Goal: Check status: Check status

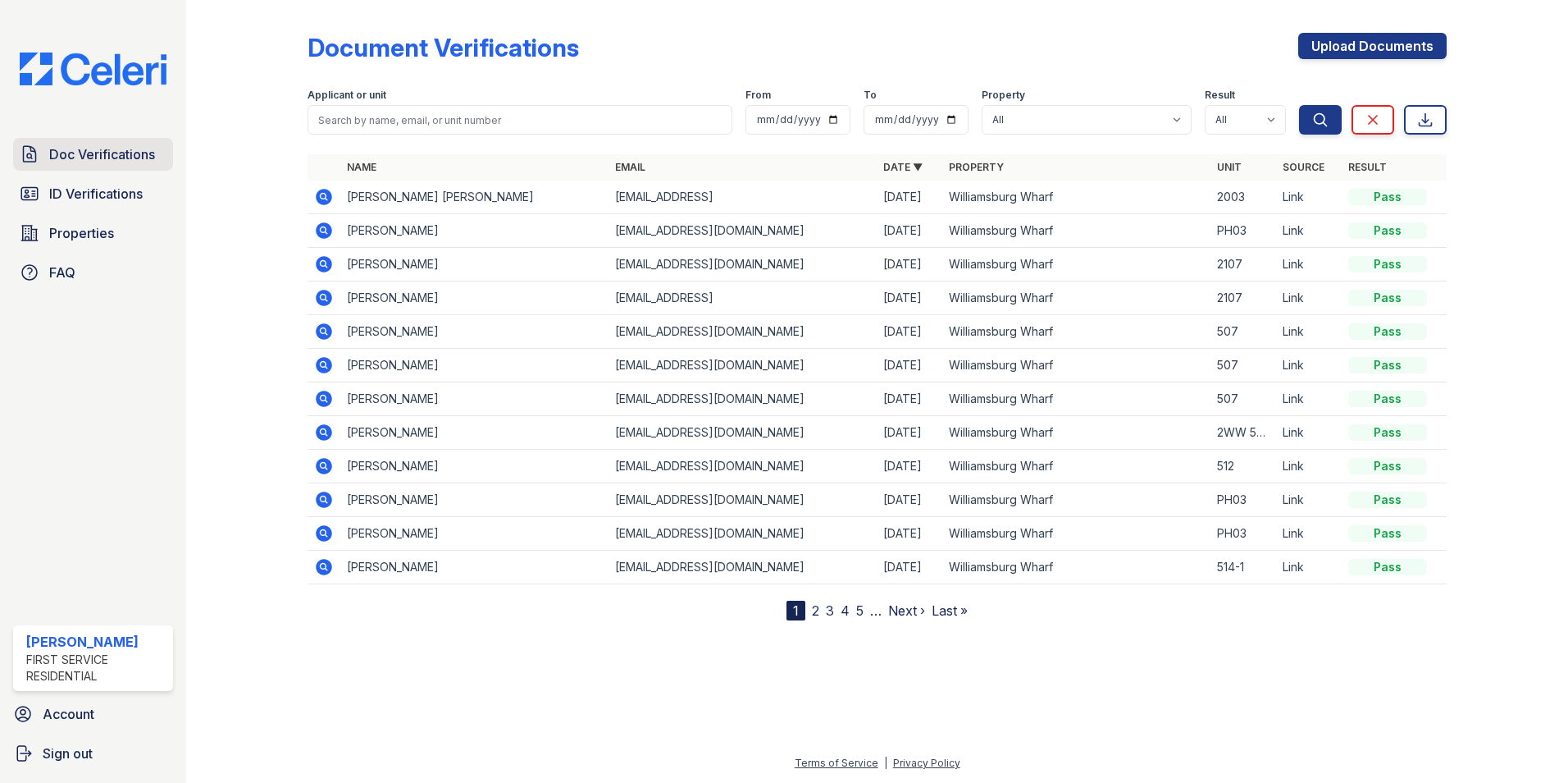
click at [132, 150] on span "Doc Verifications" at bounding box center [102, 154] width 106 height 20
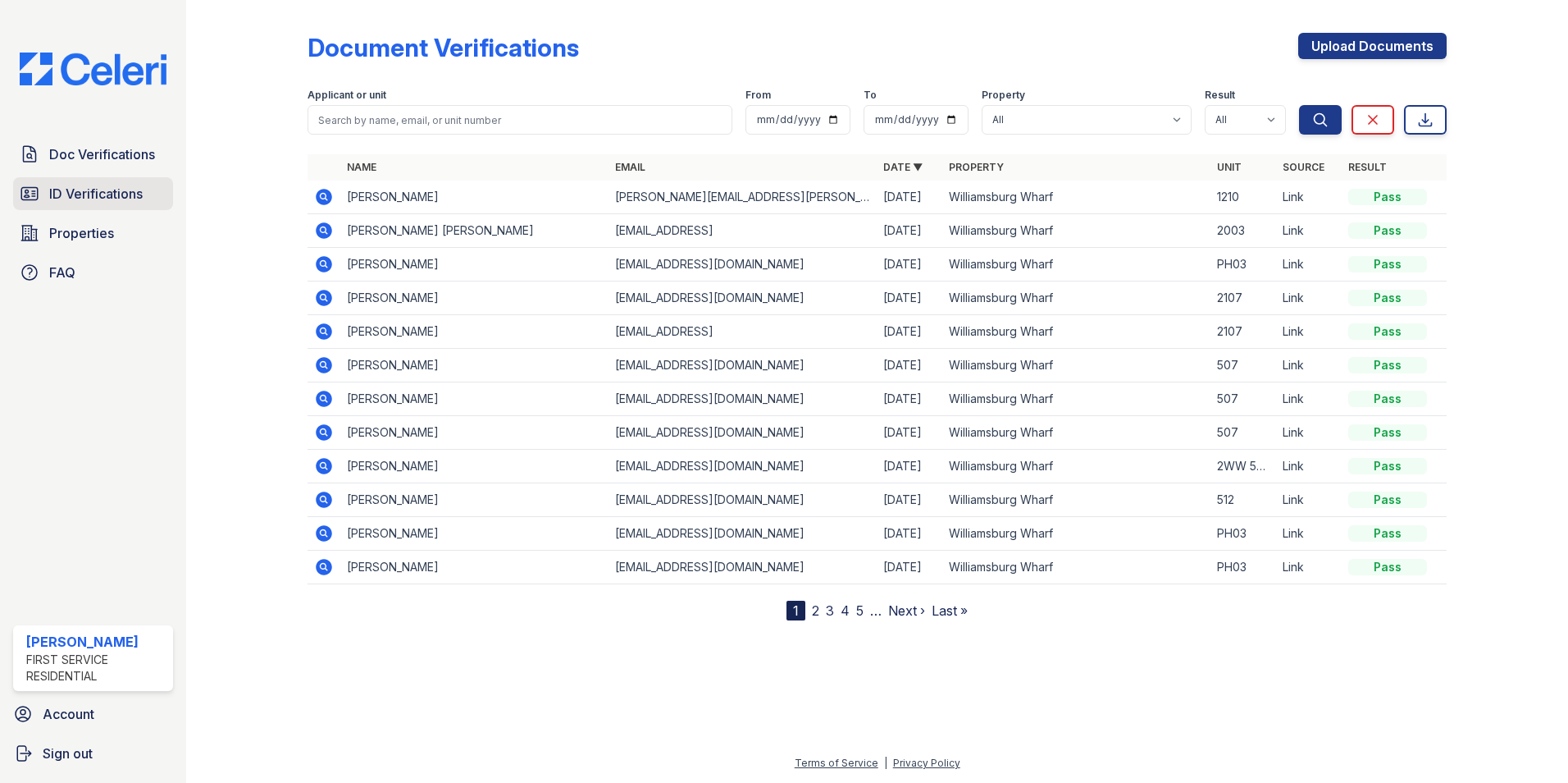
click at [40, 186] on link "ID Verifications" at bounding box center [93, 194] width 160 height 33
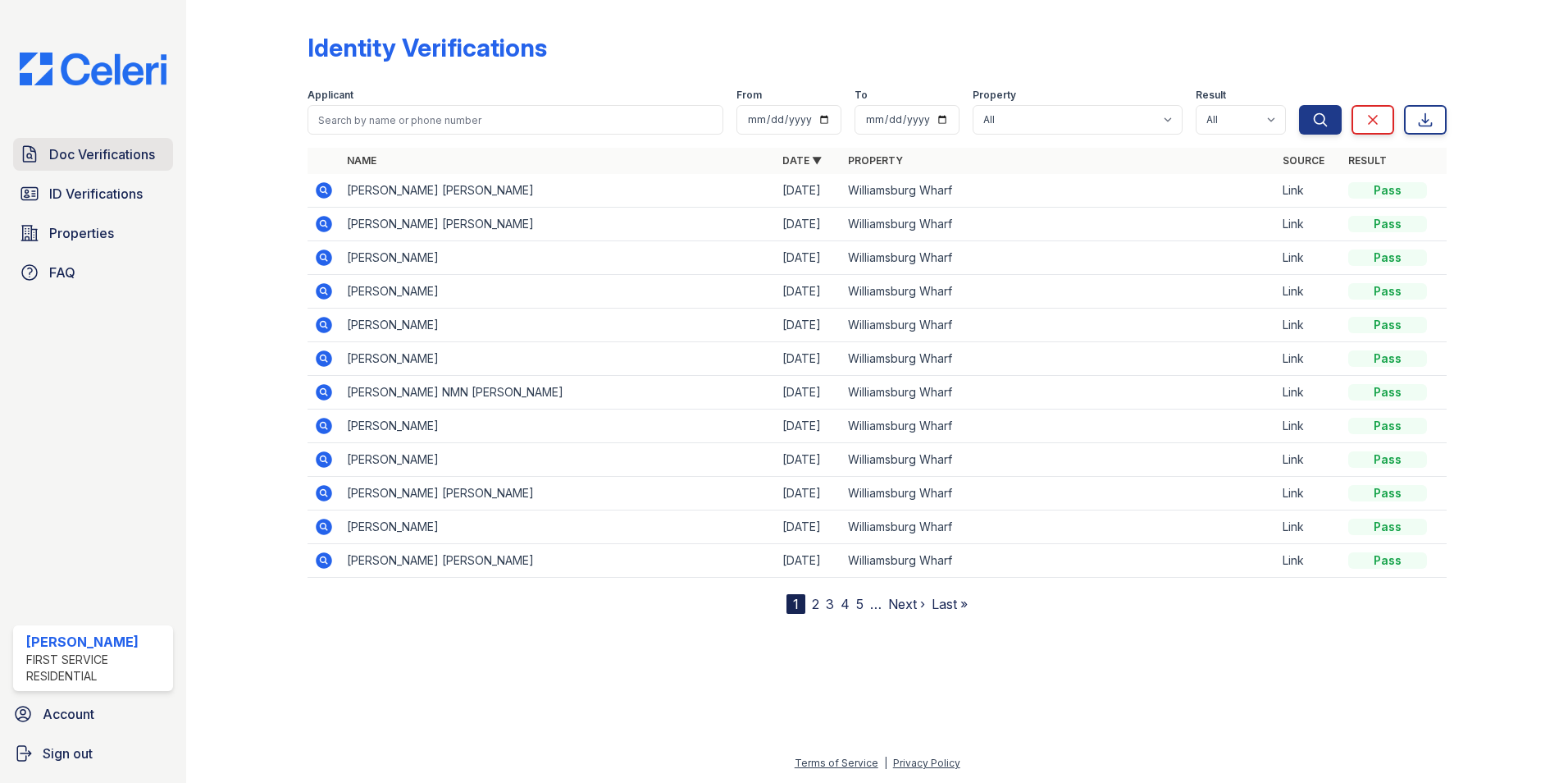
click at [89, 153] on span "Doc Verifications" at bounding box center [102, 154] width 106 height 20
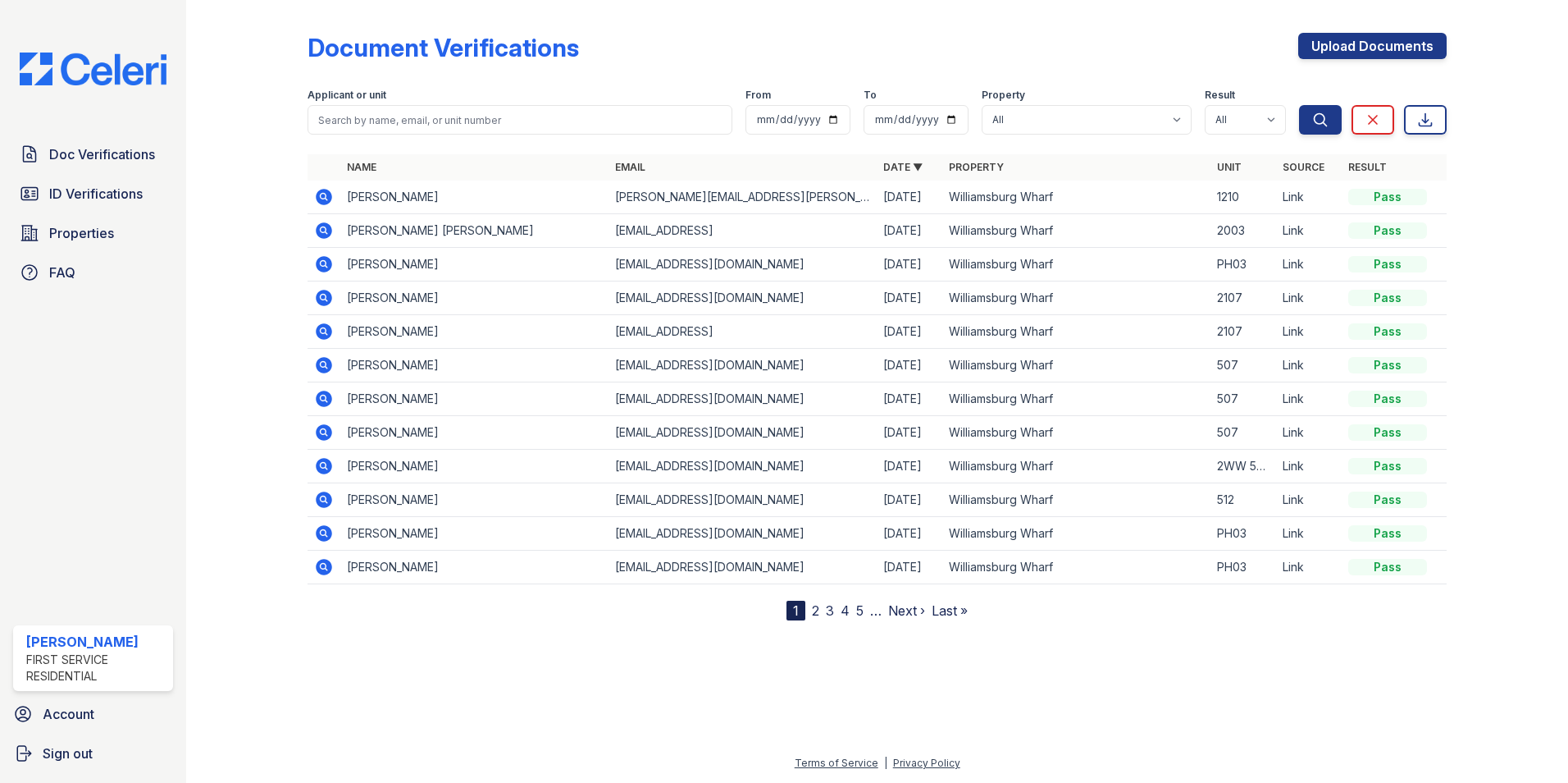
click at [323, 230] on icon at bounding box center [322, 229] width 4 height 4
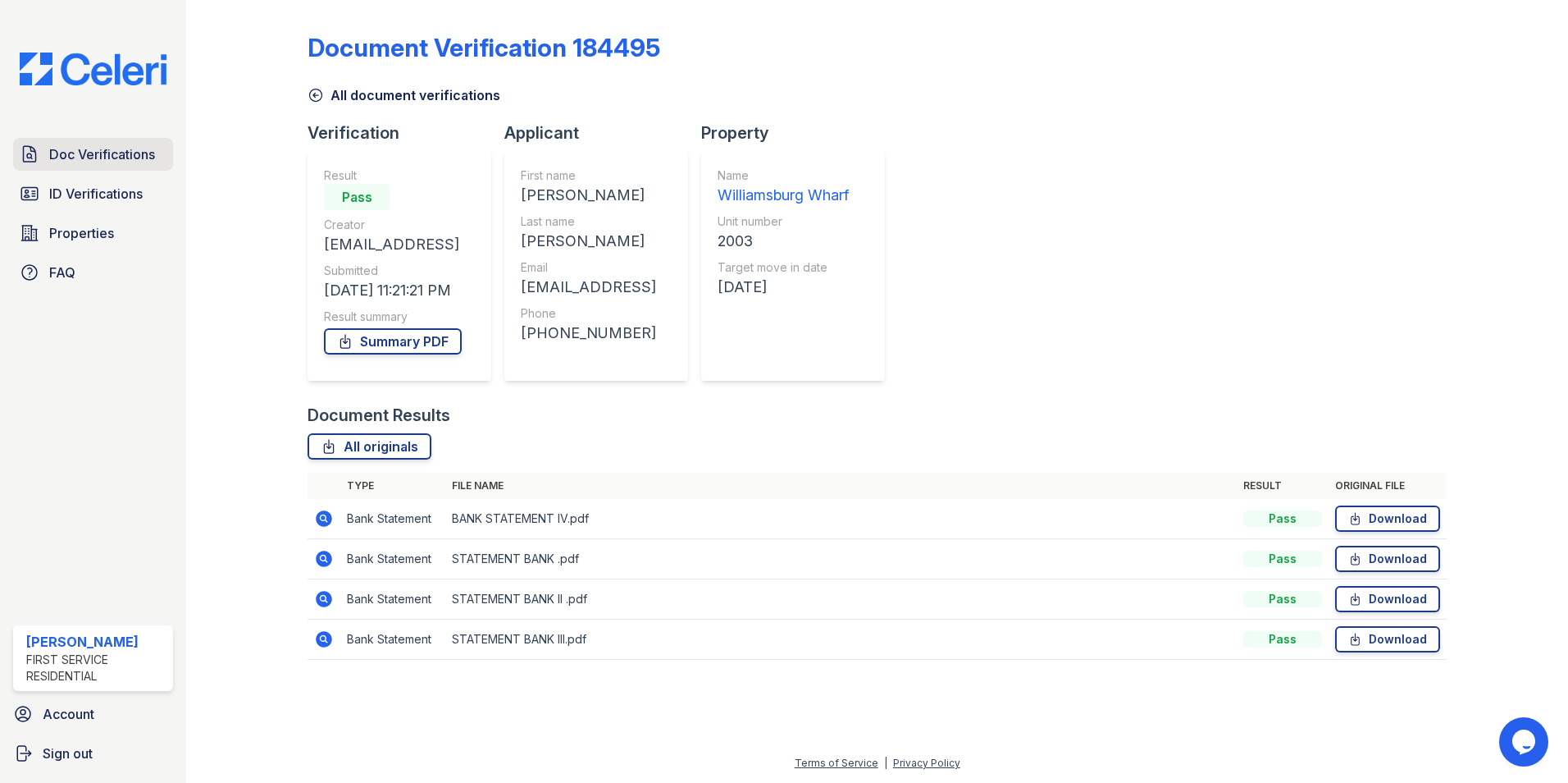
click at [145, 150] on span "Doc Verifications" at bounding box center [102, 154] width 106 height 20
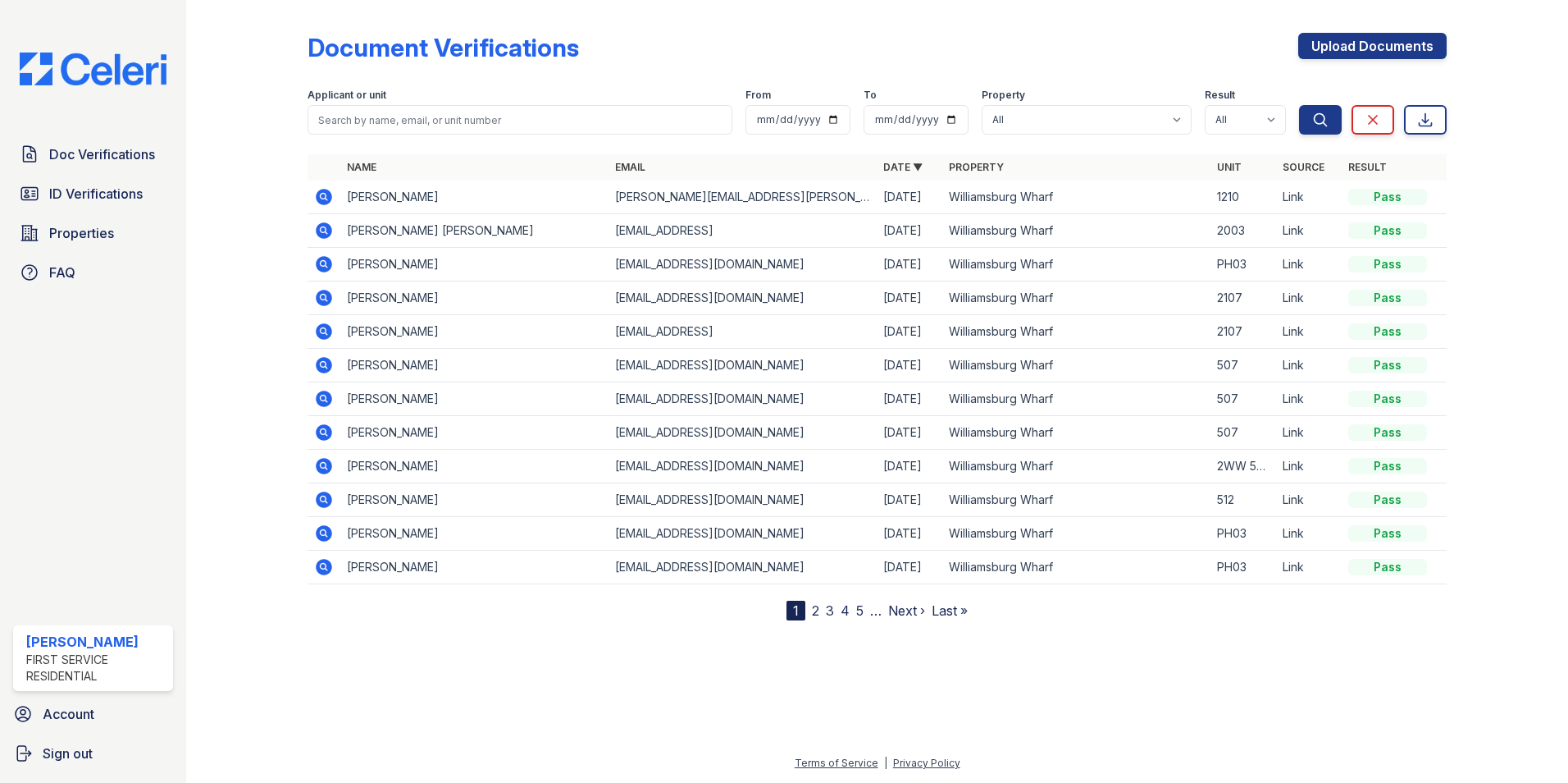
click at [325, 230] on icon at bounding box center [322, 229] width 4 height 4
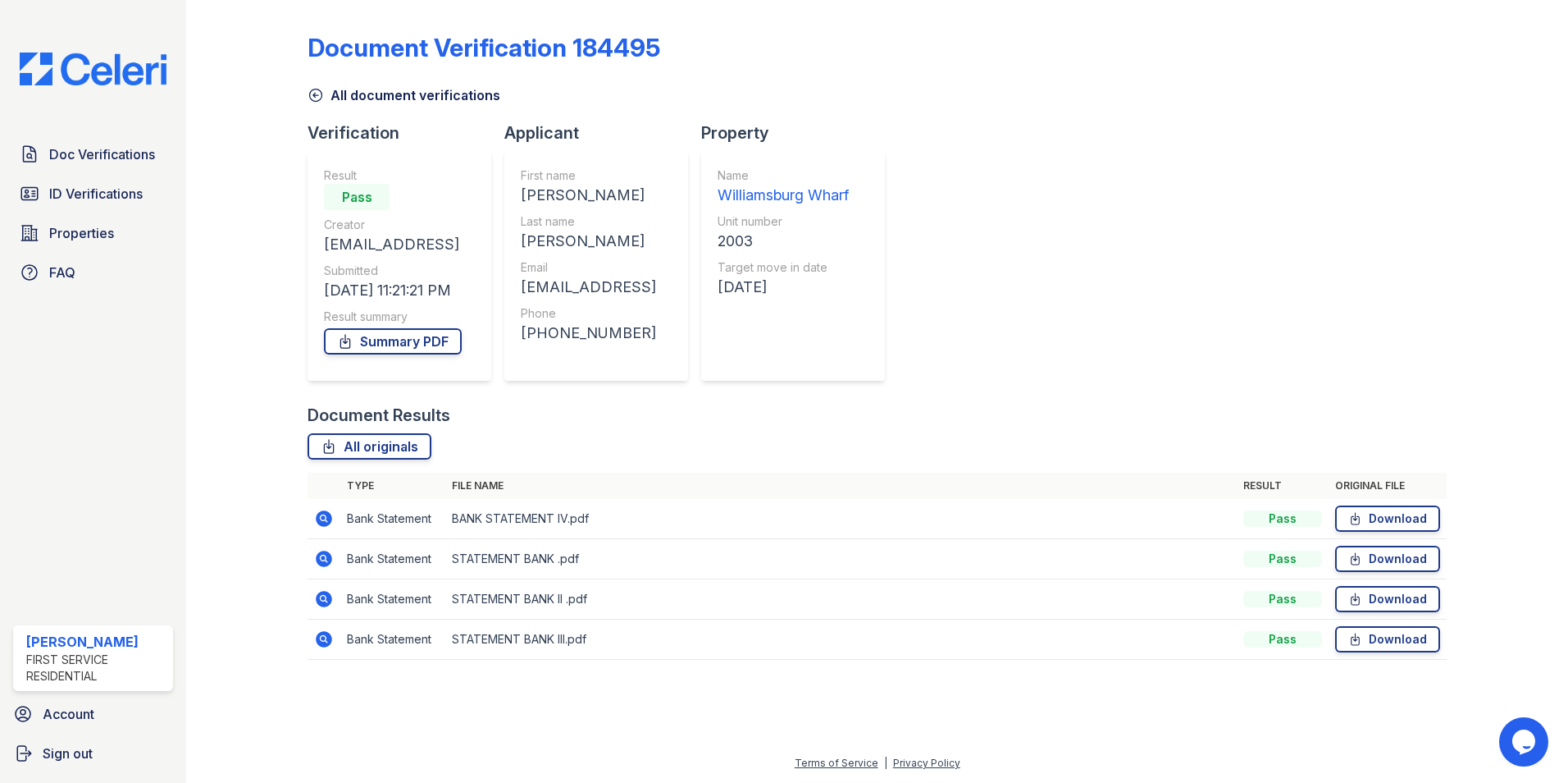
click at [329, 515] on icon at bounding box center [324, 519] width 17 height 17
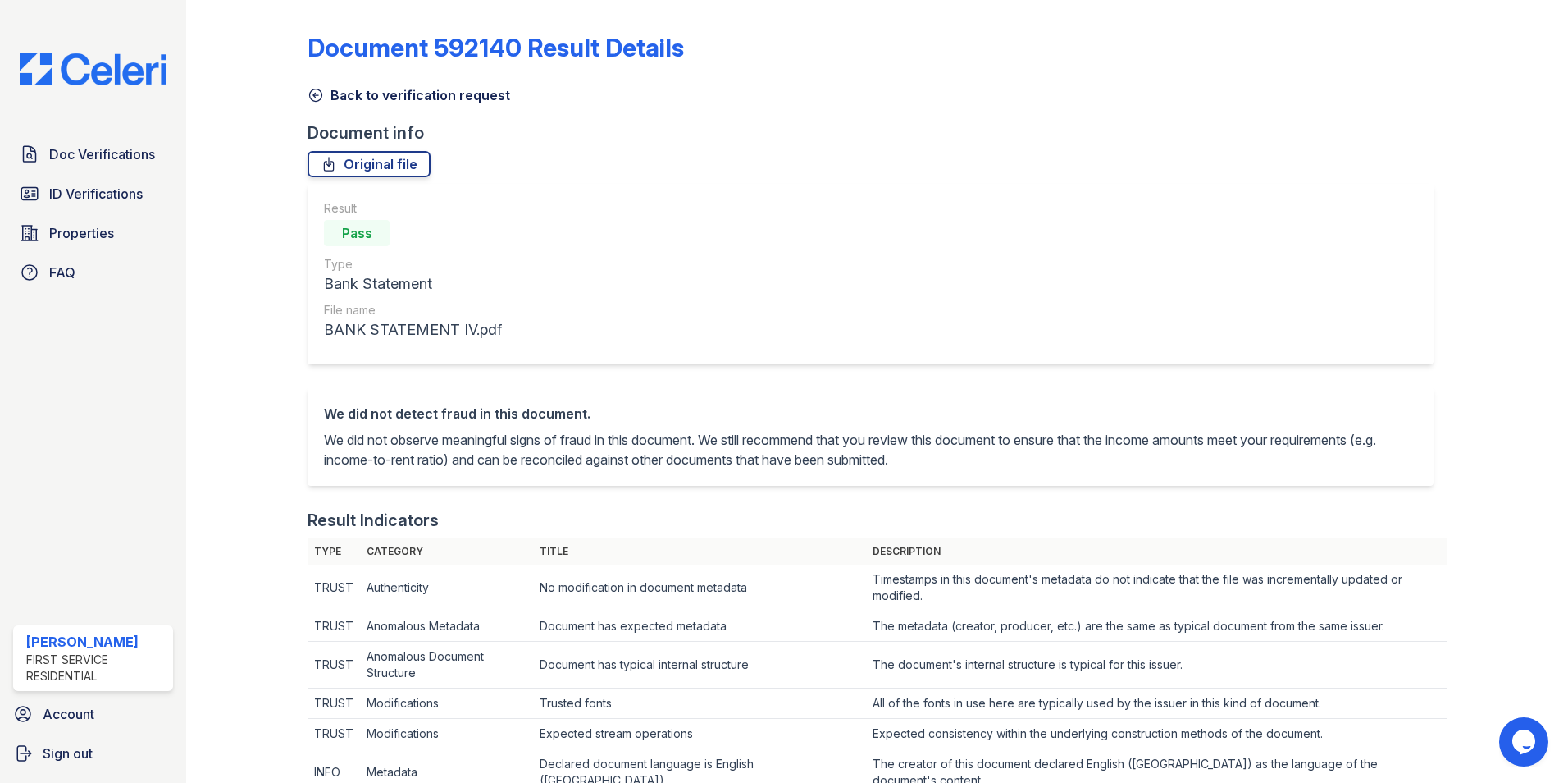
click at [322, 91] on icon at bounding box center [316, 95] width 17 height 17
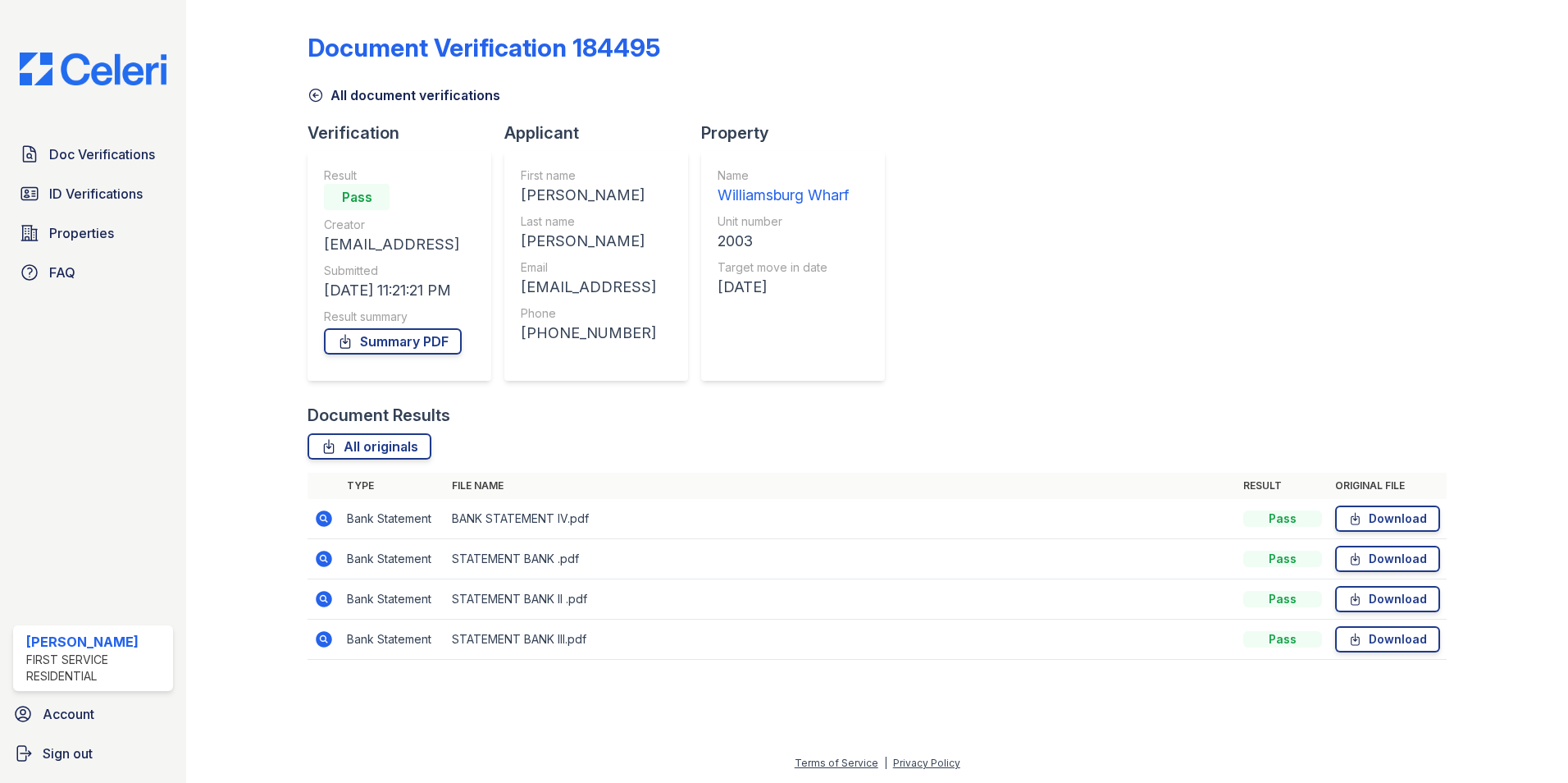
click at [327, 563] on icon at bounding box center [324, 558] width 17 height 17
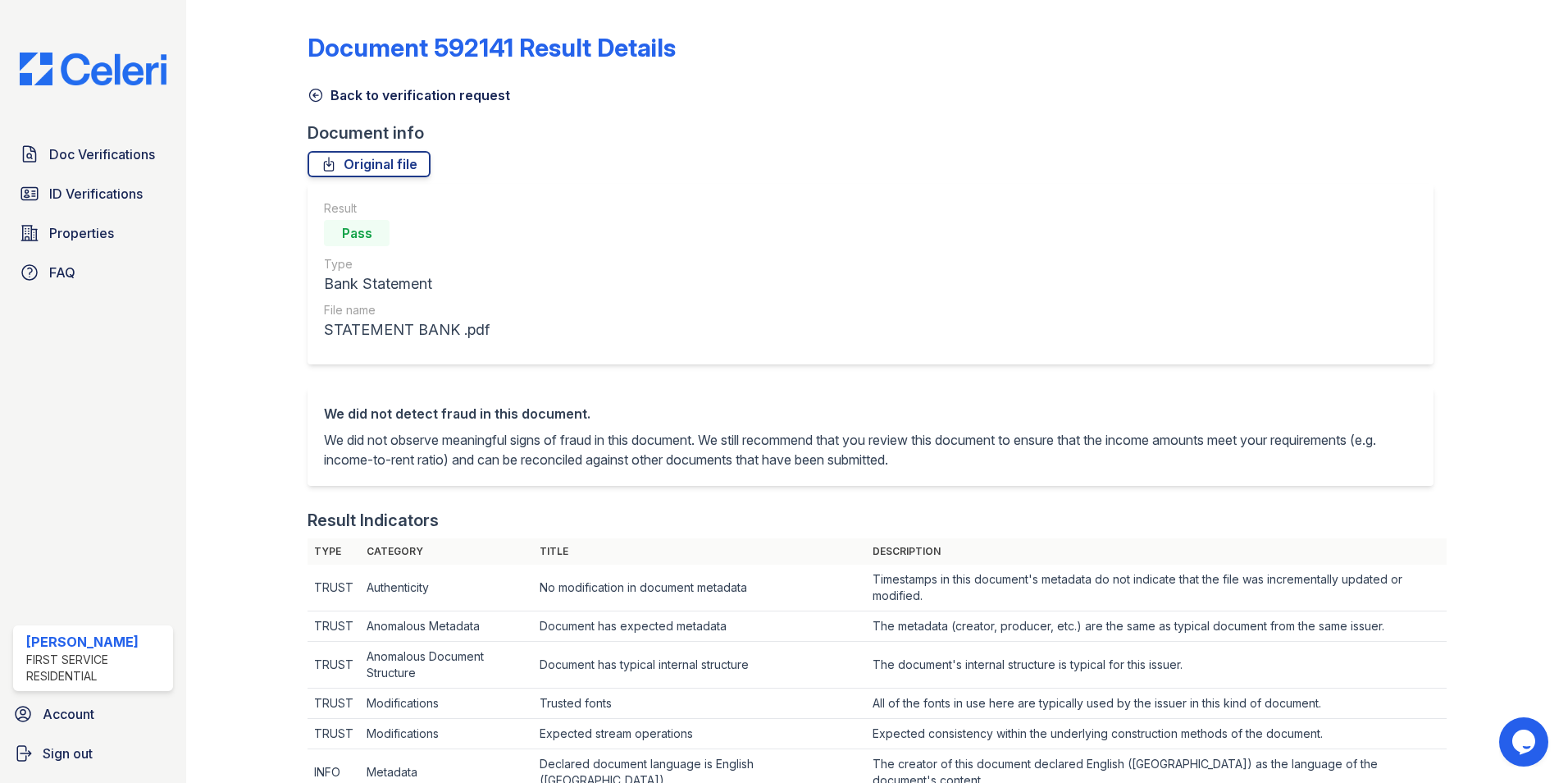
click at [321, 101] on icon at bounding box center [316, 95] width 17 height 17
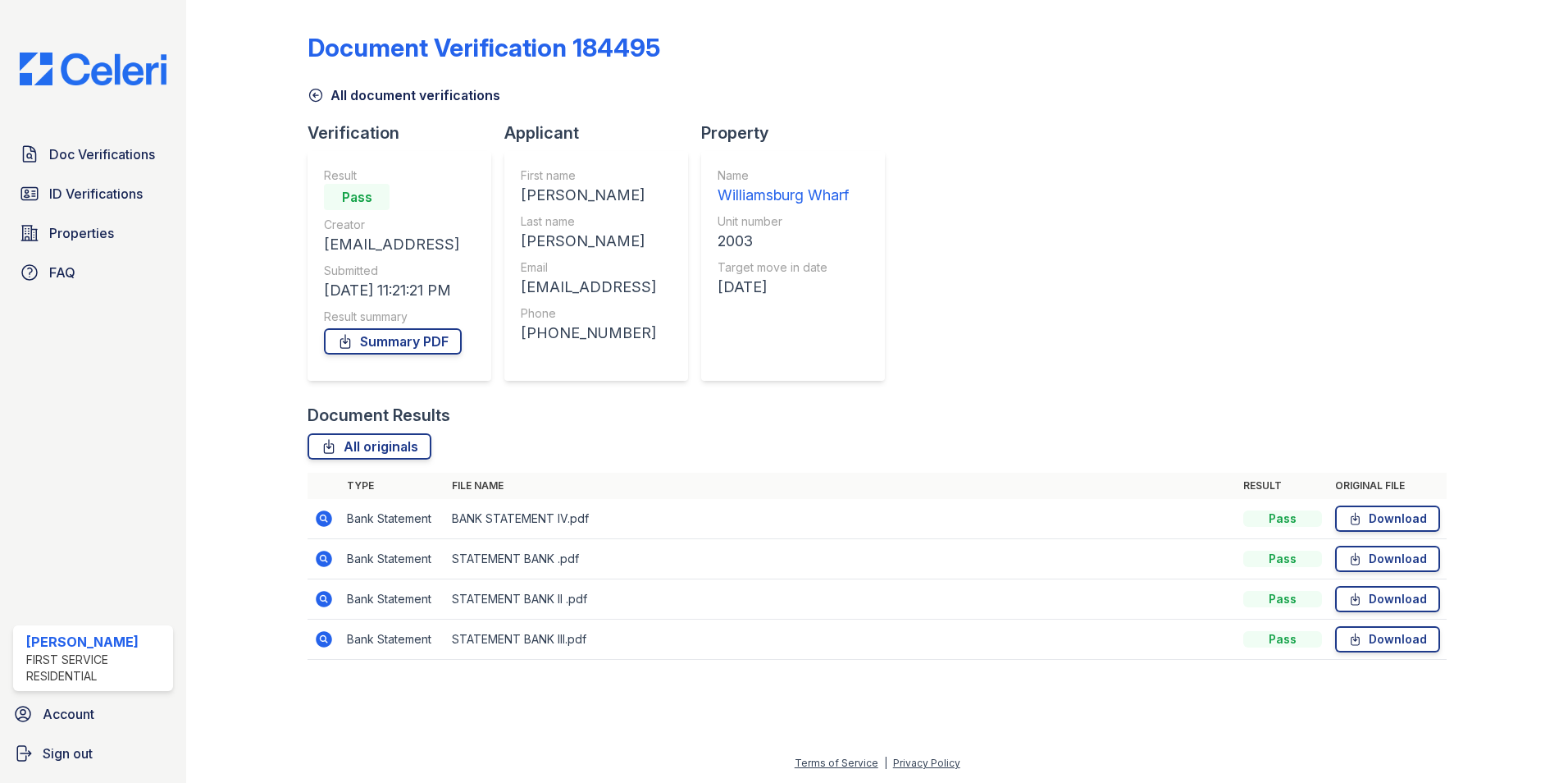
click at [321, 100] on icon at bounding box center [316, 95] width 17 height 17
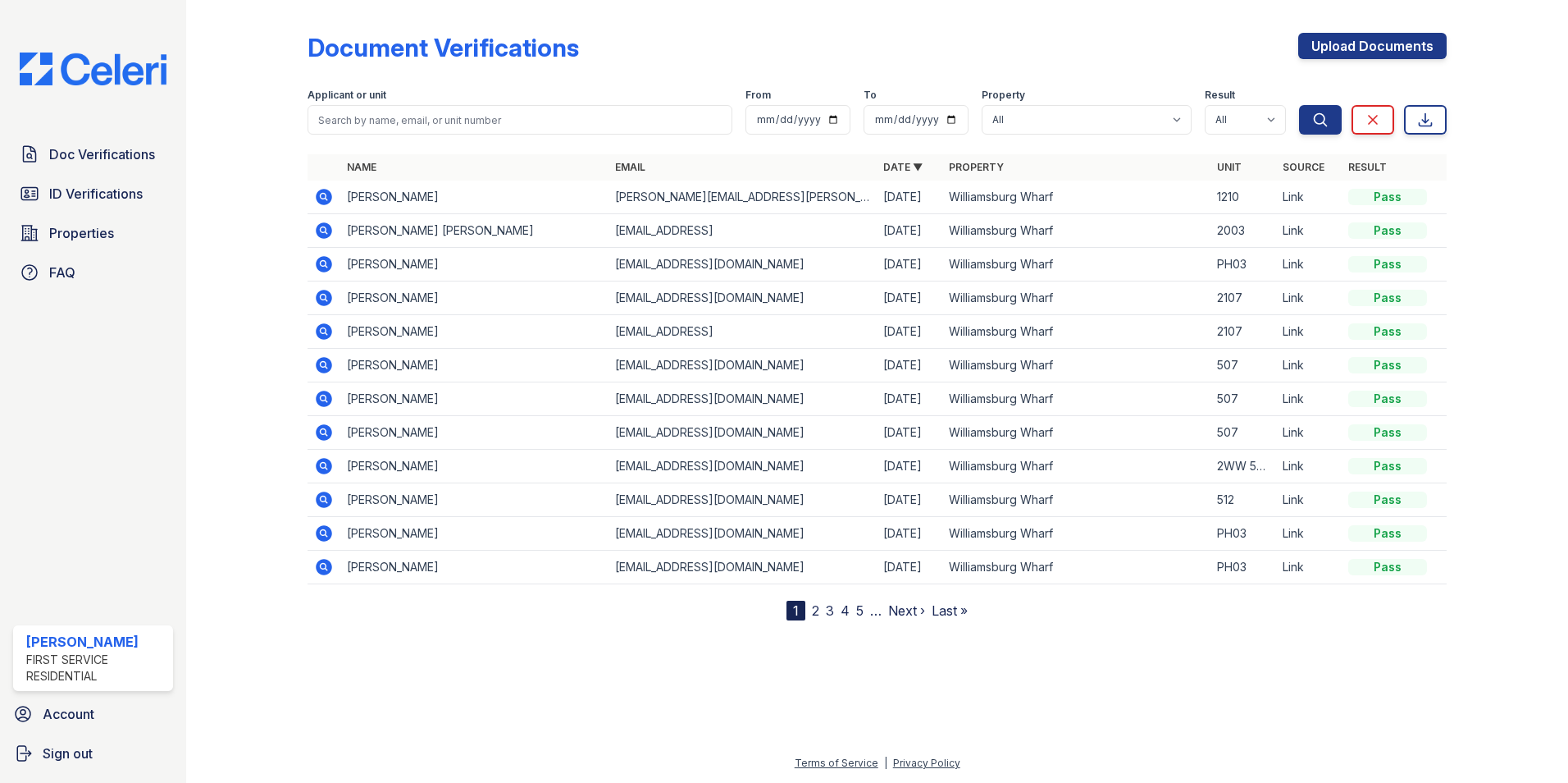
click at [320, 230] on icon at bounding box center [324, 230] width 20 height 20
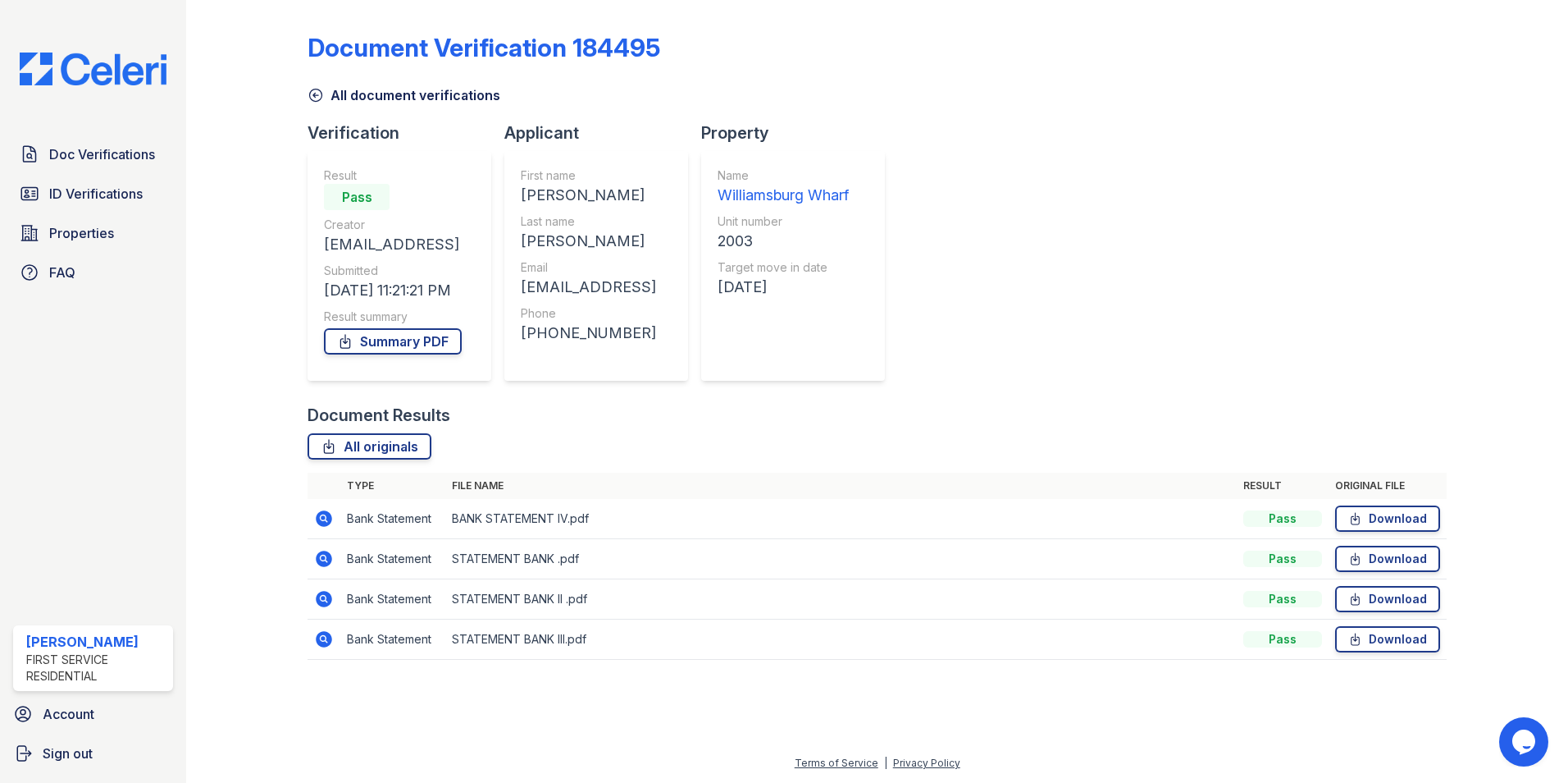
click at [326, 600] on icon at bounding box center [324, 599] width 17 height 17
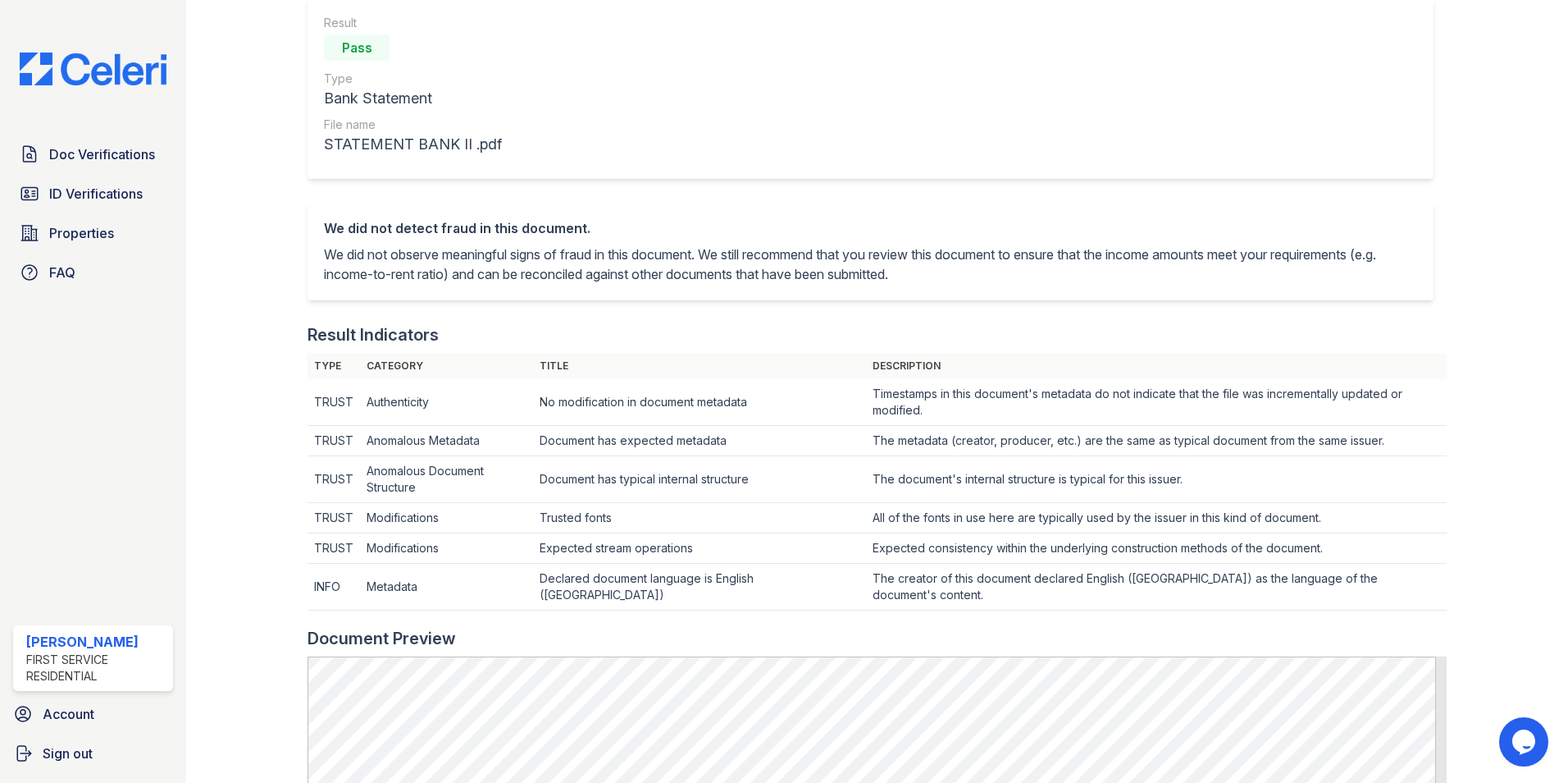
scroll to position [656, 0]
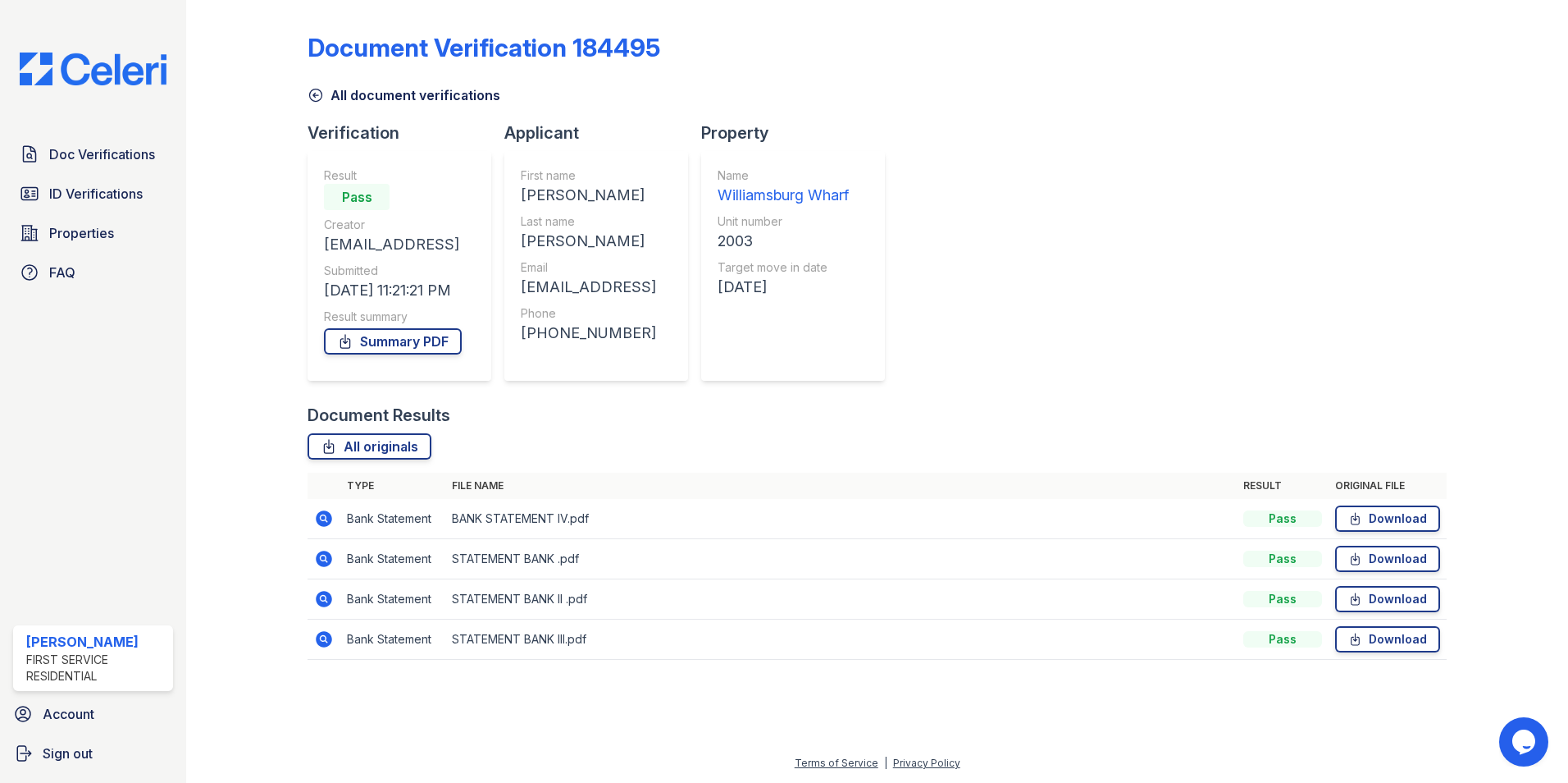
click at [323, 640] on icon at bounding box center [324, 640] width 20 height 20
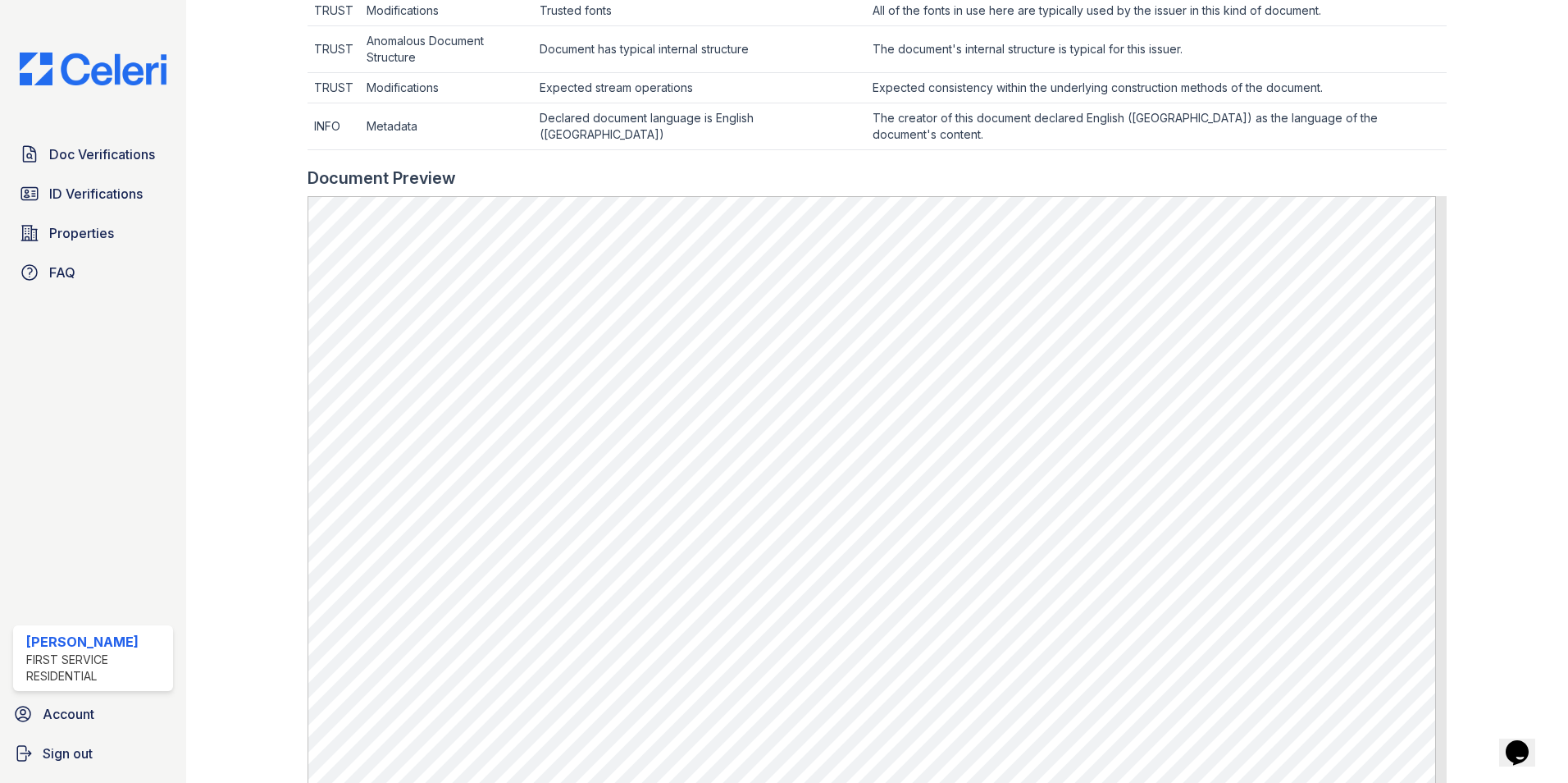
scroll to position [656, 0]
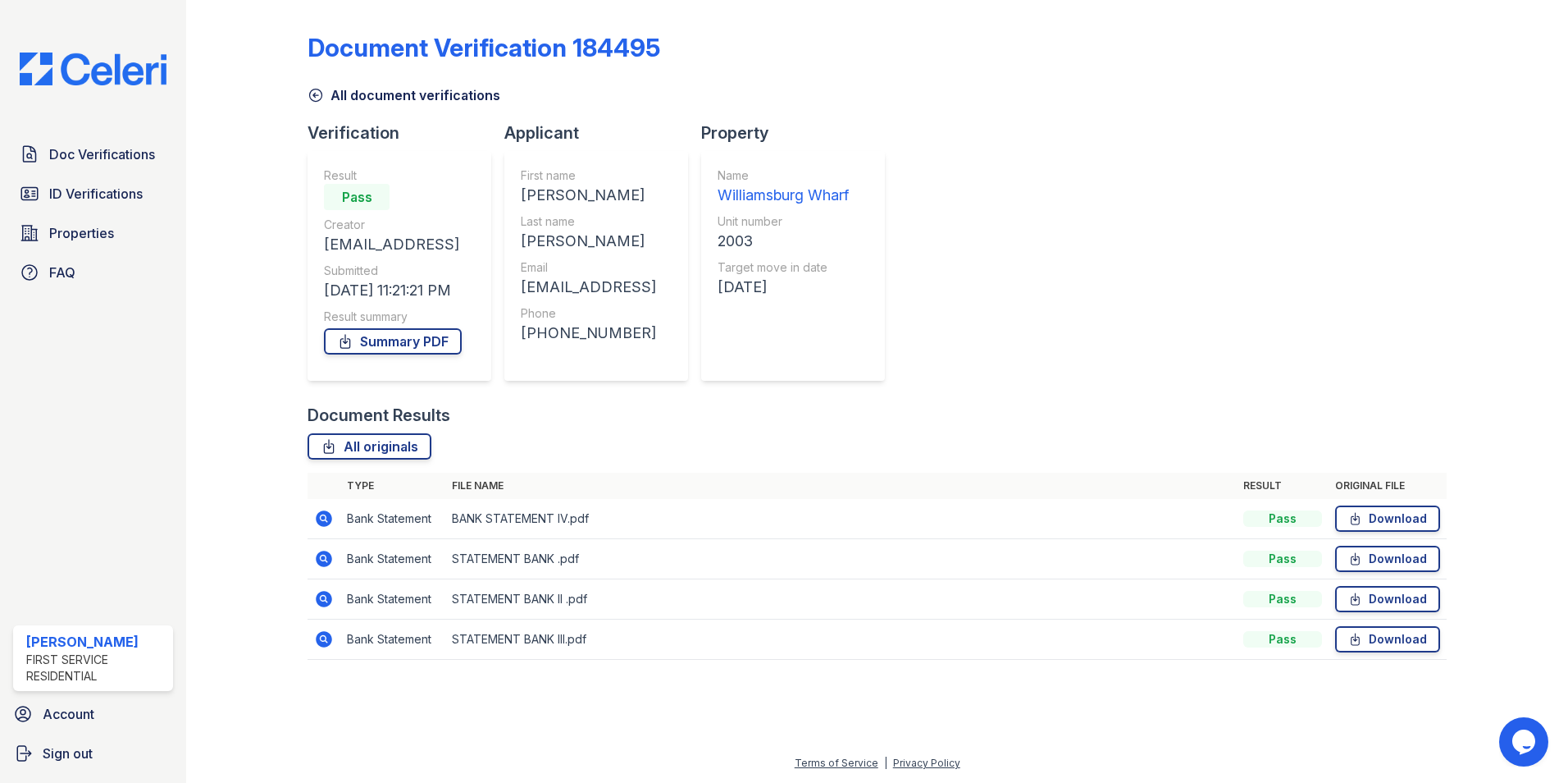
click at [320, 96] on icon at bounding box center [316, 95] width 17 height 17
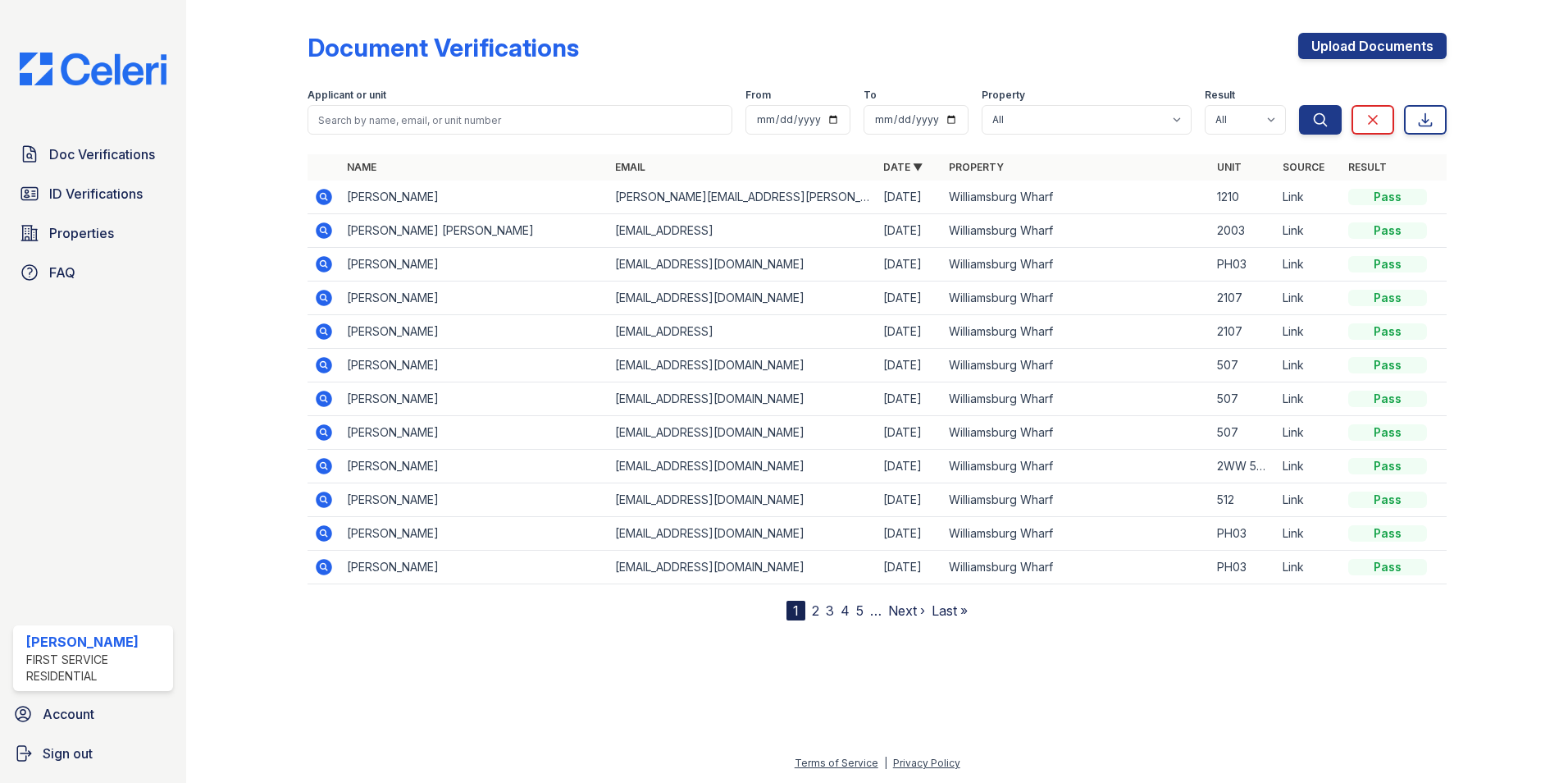
click at [326, 230] on icon at bounding box center [324, 230] width 20 height 20
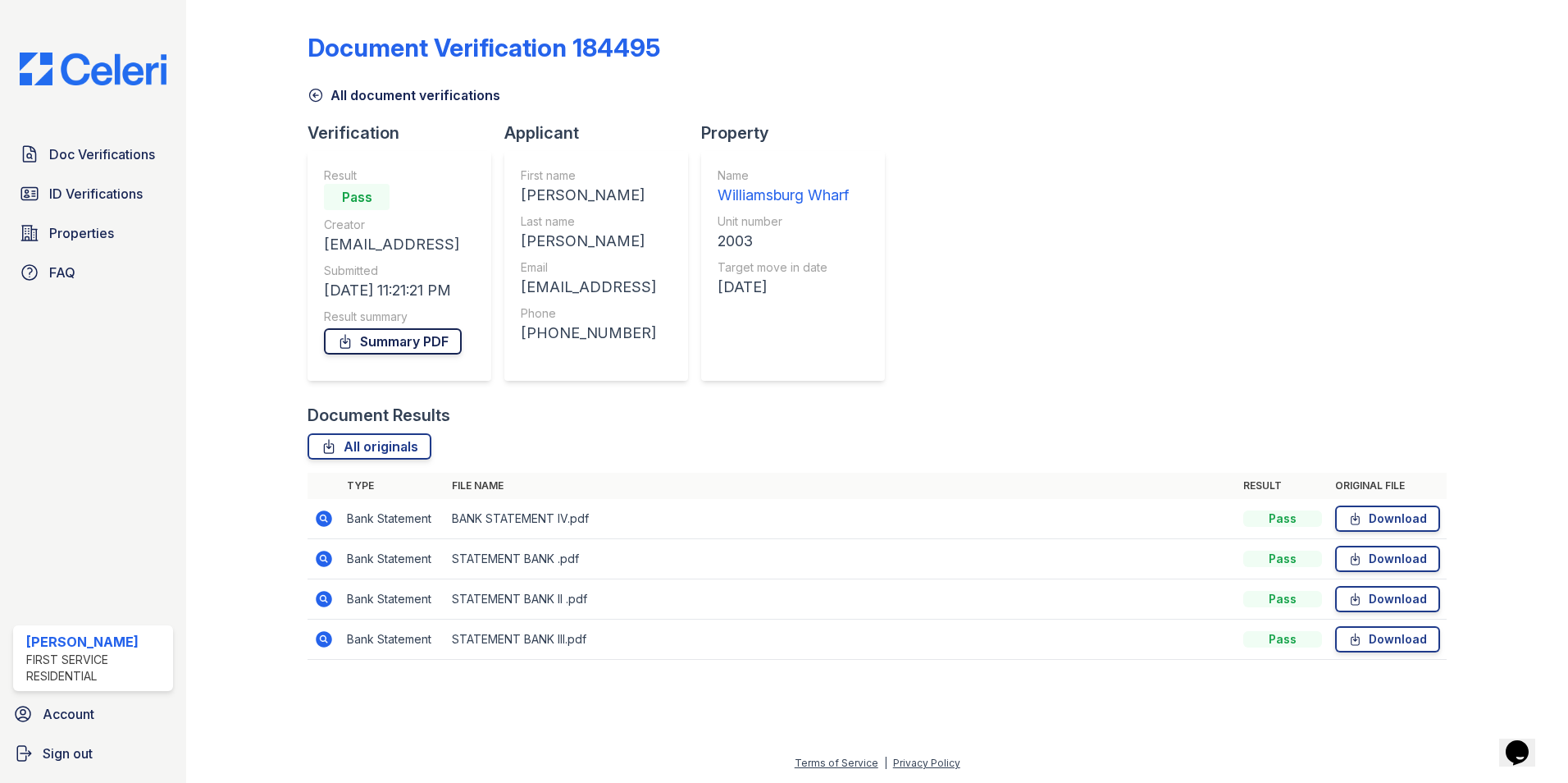
click at [400, 348] on link "Summary PDF" at bounding box center [393, 341] width 138 height 27
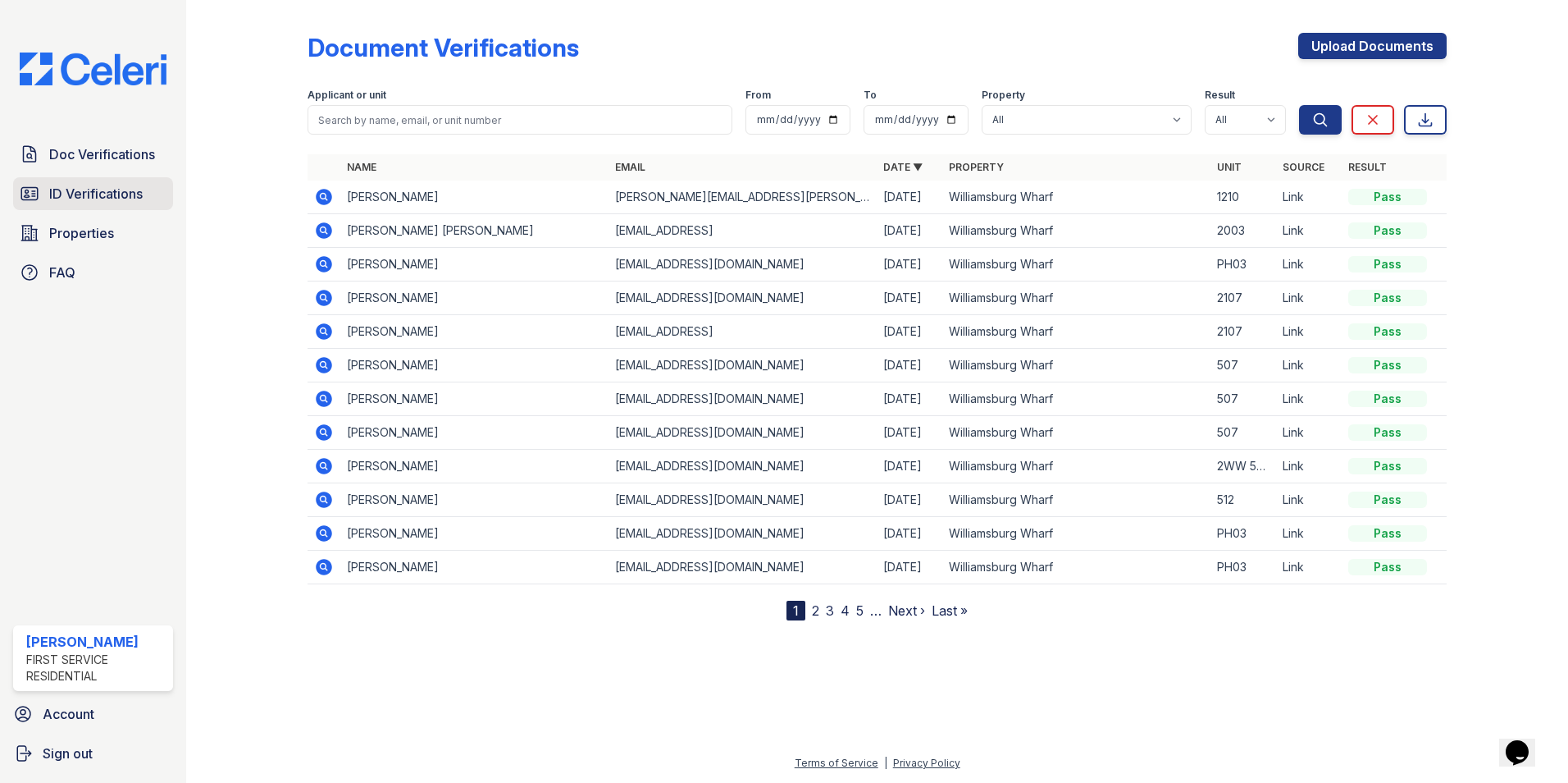
click at [76, 191] on span "ID Verifications" at bounding box center [95, 194] width 94 height 20
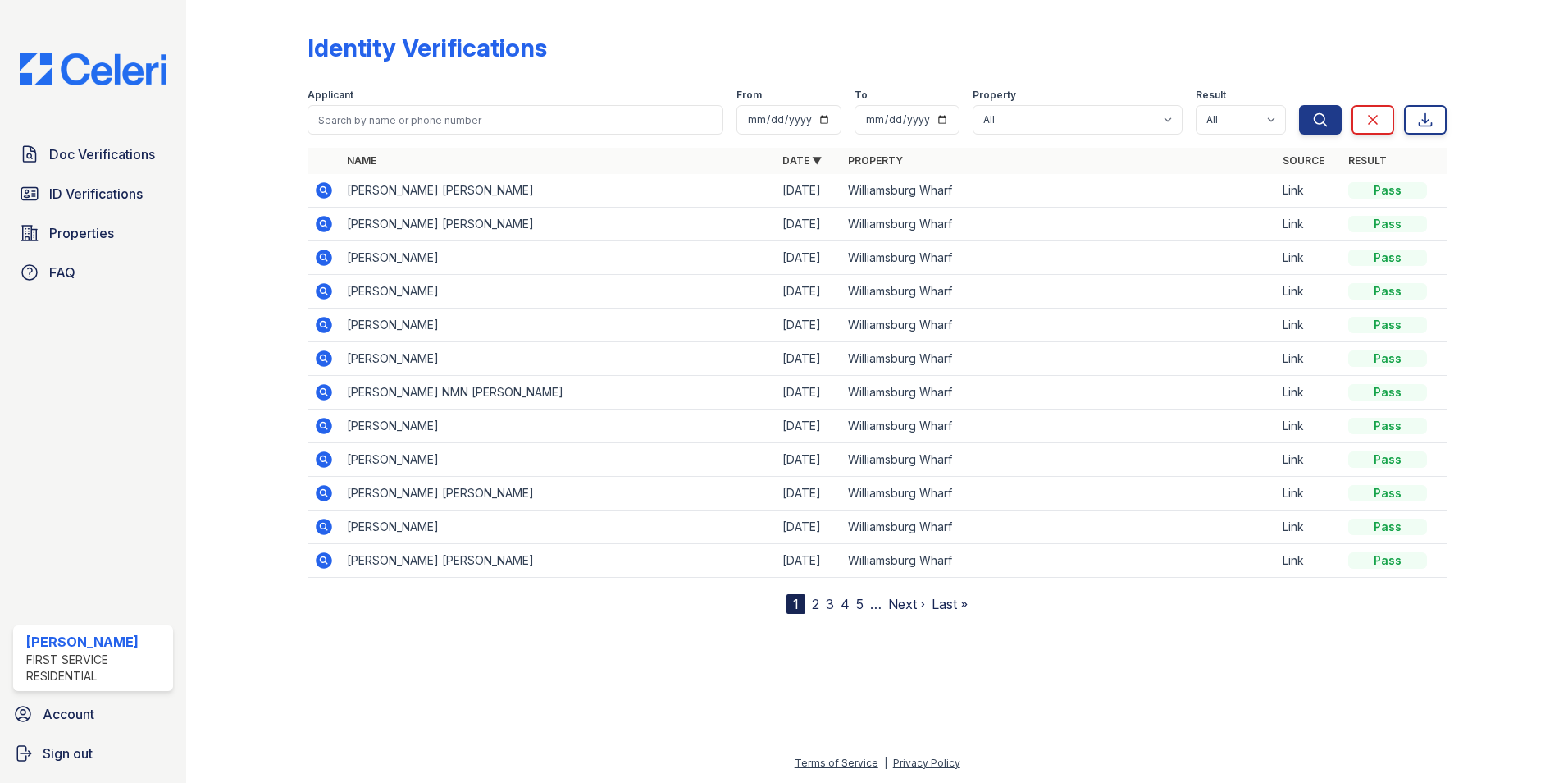
click at [326, 223] on icon at bounding box center [324, 224] width 20 height 20
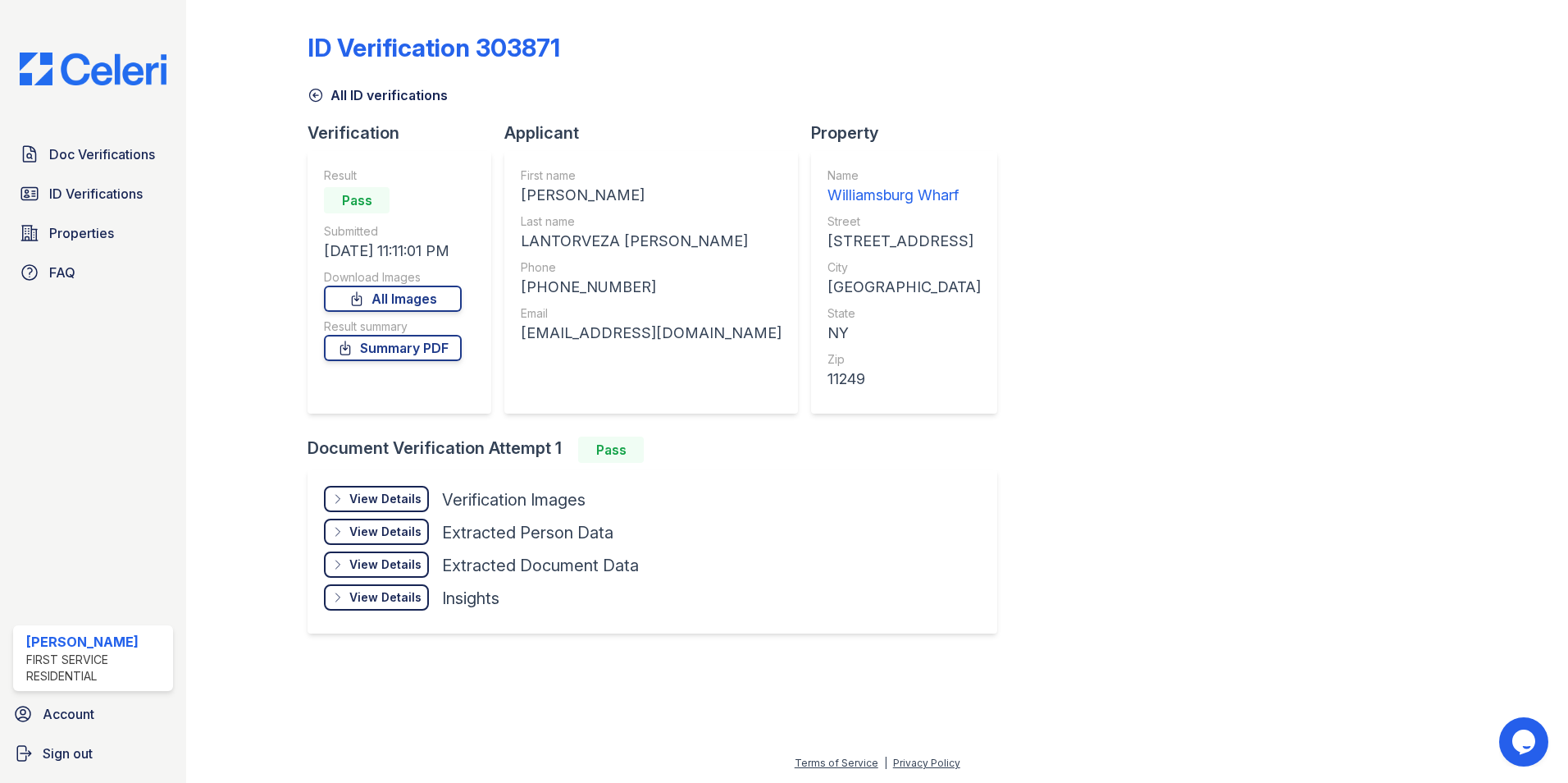
click at [382, 506] on div "View Details" at bounding box center [385, 499] width 72 height 17
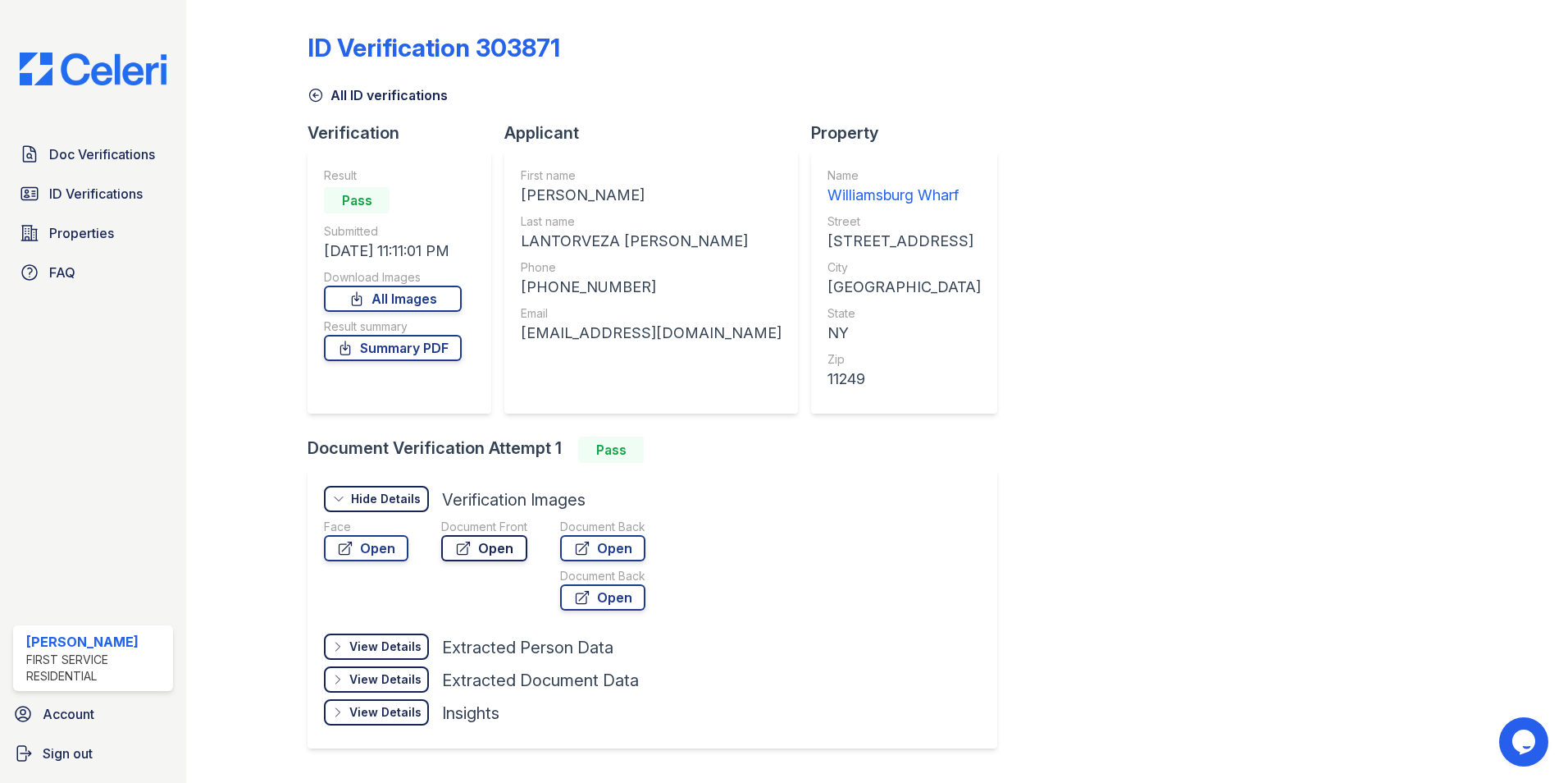
click at [490, 549] on link "Open" at bounding box center [485, 549] width 86 height 27
